Goal: Information Seeking & Learning: Stay updated

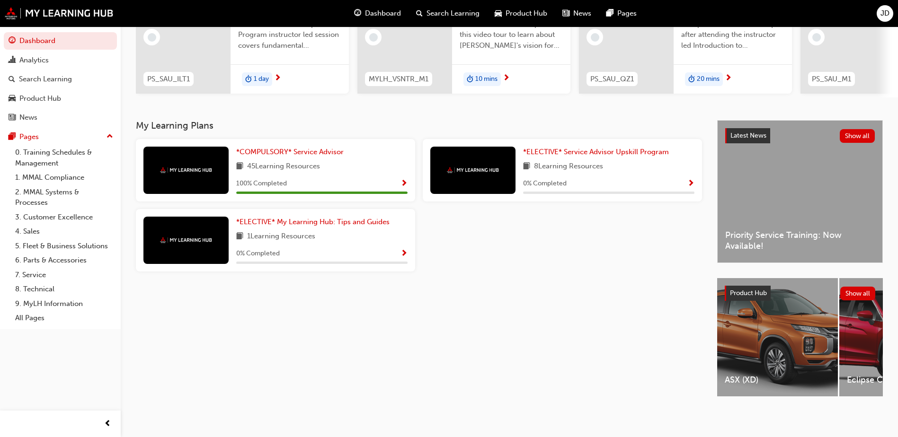
scroll to position [128, 0]
click at [851, 130] on button "Show all" at bounding box center [857, 136] width 35 height 14
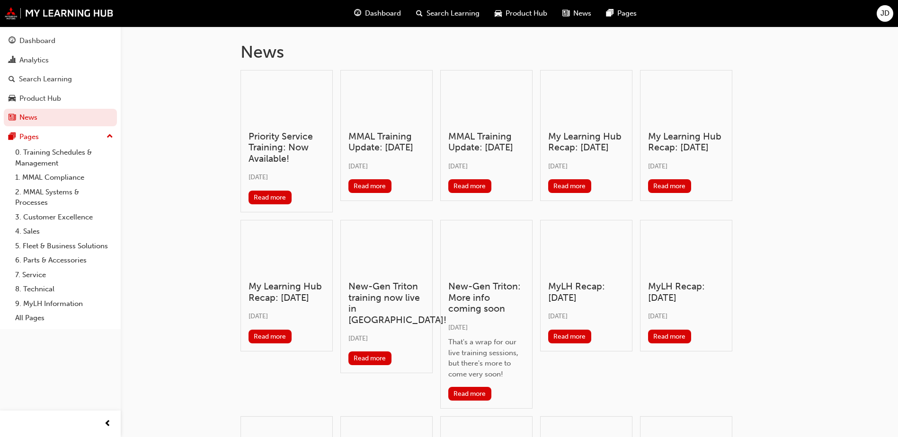
click at [369, 140] on h3 "MMAL Training Update: [DATE]" at bounding box center [386, 142] width 76 height 22
